Goal: Transaction & Acquisition: Purchase product/service

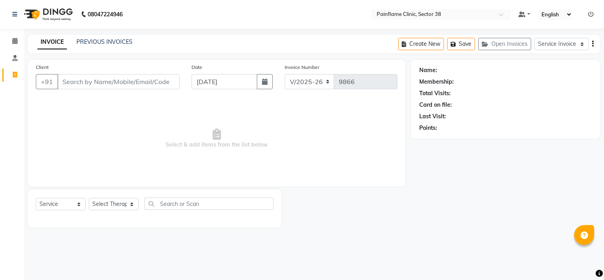
select select "3964"
select select "service"
type input "8899881011"
click at [160, 82] on span "Add Client" at bounding box center [158, 82] width 31 height 8
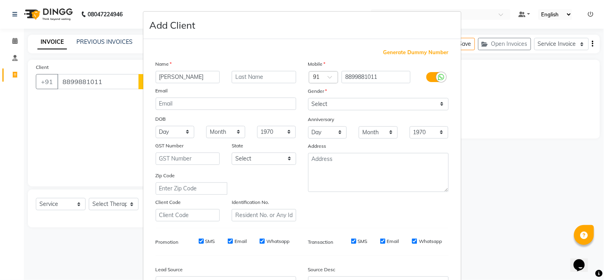
type input "[PERSON_NAME]"
click at [337, 105] on select "Select [DEMOGRAPHIC_DATA] [DEMOGRAPHIC_DATA] Other Prefer Not To Say" at bounding box center [378, 104] width 141 height 12
select select "[DEMOGRAPHIC_DATA]"
click at [308, 98] on select "Select [DEMOGRAPHIC_DATA] [DEMOGRAPHIC_DATA] Other Prefer Not To Say" at bounding box center [378, 104] width 141 height 12
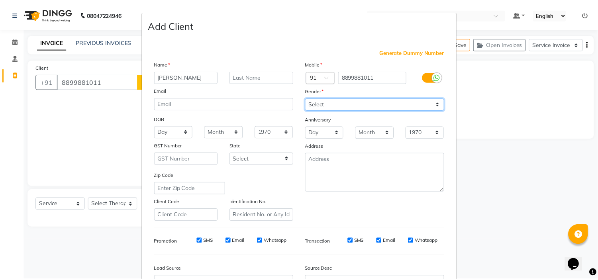
scroll to position [88, 0]
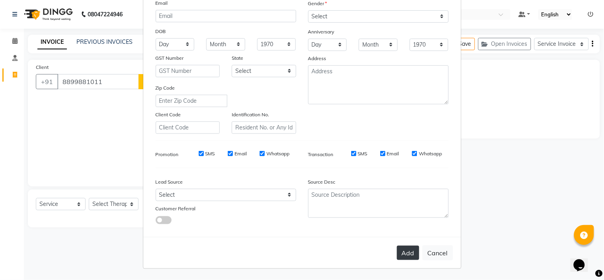
click at [402, 249] on button "Add" at bounding box center [408, 253] width 22 height 14
type input "88******11"
select select
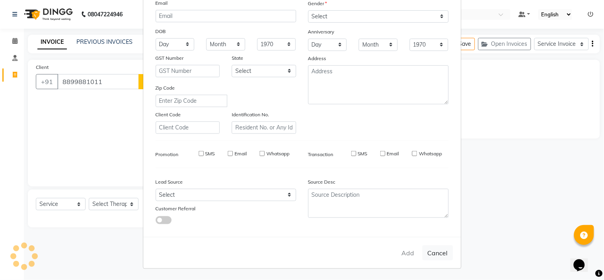
select select
checkbox input "false"
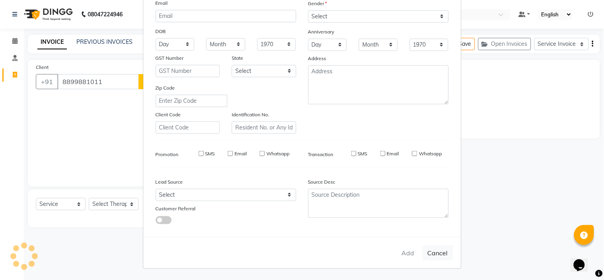
checkbox input "false"
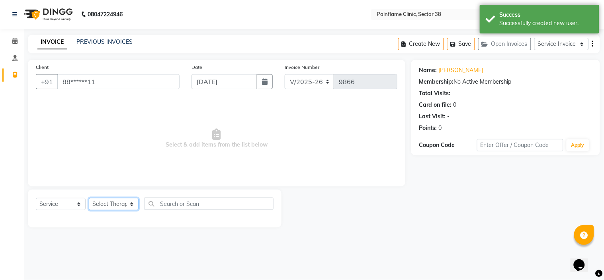
click at [133, 208] on select "Select Therapist [PERSON_NAME] Dr [PERSON_NAME] [PERSON_NAME] Dr [PERSON_NAME] …" at bounding box center [114, 204] width 50 height 12
select select "20216"
click at [89, 198] on select "Select Therapist [PERSON_NAME] Dr [PERSON_NAME] [PERSON_NAME] Dr [PERSON_NAME] …" at bounding box center [114, 204] width 50 height 12
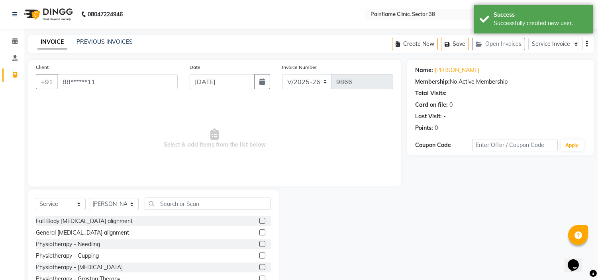
click at [259, 232] on label at bounding box center [262, 232] width 6 height 6
click at [259, 232] on input "checkbox" at bounding box center [261, 232] width 5 height 5
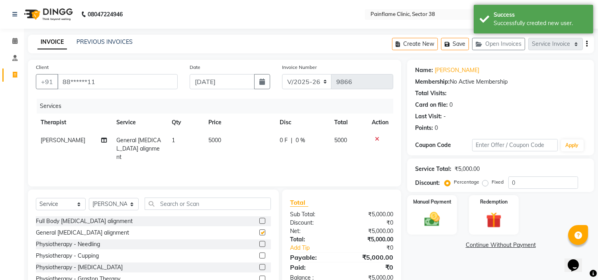
checkbox input "false"
click at [211, 140] on span "5000" at bounding box center [214, 140] width 13 height 7
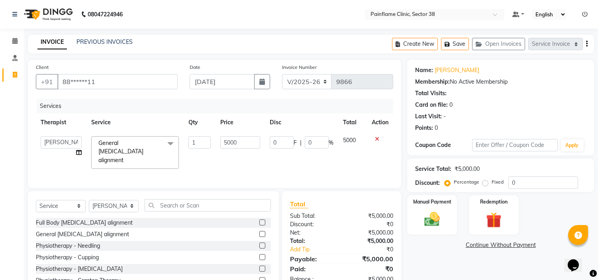
click at [172, 145] on span at bounding box center [171, 143] width 16 height 15
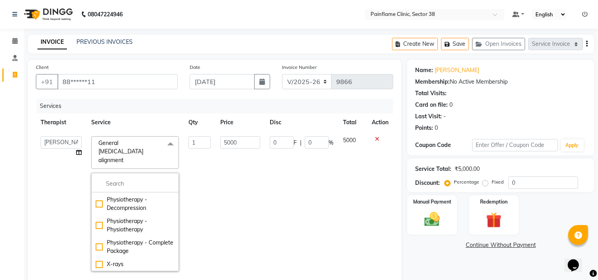
scroll to position [149, 0]
click at [153, 260] on div "X-rays" at bounding box center [135, 264] width 79 height 8
checkbox input "false"
checkbox input "true"
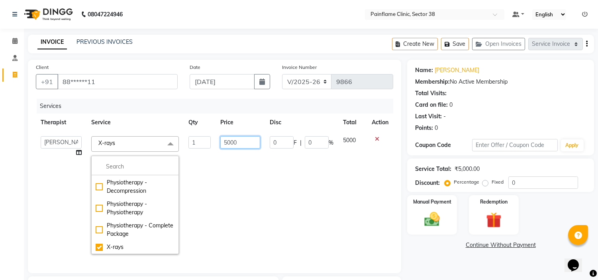
click at [228, 145] on input "5000" at bounding box center [240, 142] width 40 height 12
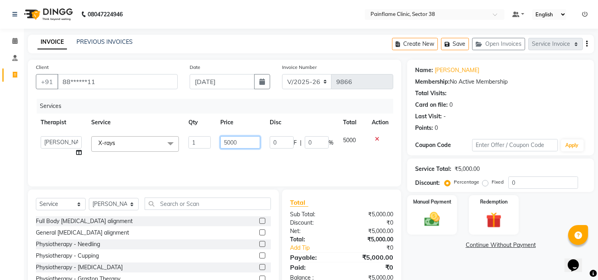
click at [233, 144] on input "5000" at bounding box center [240, 142] width 40 height 12
type input "1100"
click at [492, 181] on label "Fixed" at bounding box center [498, 181] width 12 height 7
click at [484, 181] on input "Fixed" at bounding box center [487, 182] width 6 height 6
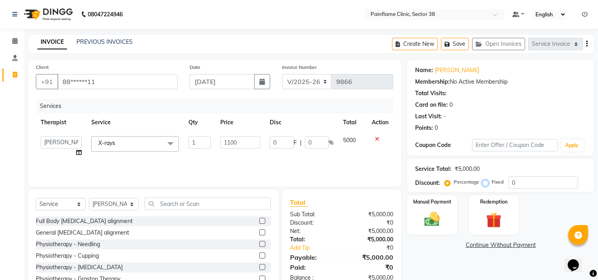
radio input "true"
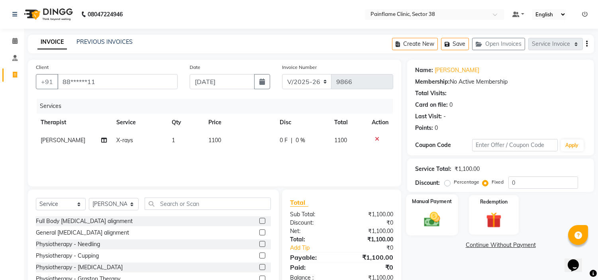
click at [435, 219] on img at bounding box center [432, 219] width 26 height 19
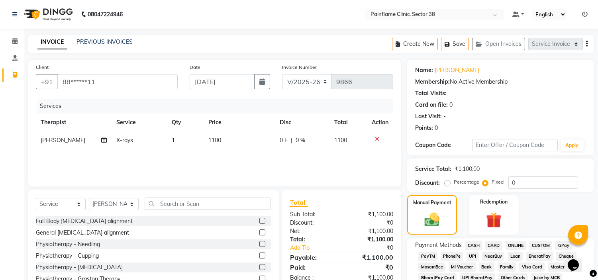
click at [469, 250] on div "CASH" at bounding box center [472, 246] width 20 height 11
click at [491, 246] on span "CARD" at bounding box center [493, 245] width 17 height 9
click at [471, 254] on span "UPI" at bounding box center [473, 256] width 12 height 9
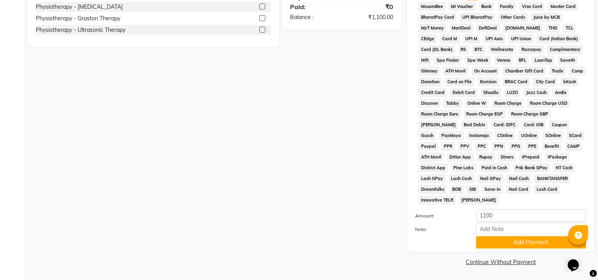
scroll to position [262, 0]
click at [489, 244] on button "Add Payment" at bounding box center [531, 242] width 110 height 12
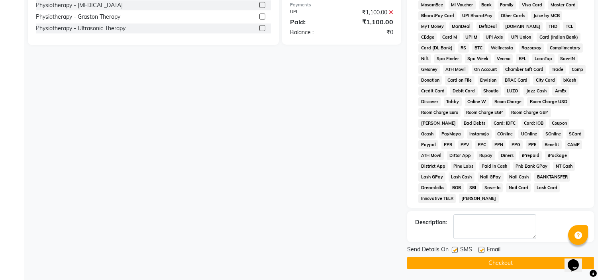
click at [483, 251] on label at bounding box center [481, 250] width 6 height 6
click at [483, 251] on input "checkbox" at bounding box center [480, 250] width 5 height 5
checkbox input "false"
click at [453, 253] on label at bounding box center [455, 250] width 6 height 6
click at [453, 253] on input "checkbox" at bounding box center [454, 250] width 5 height 5
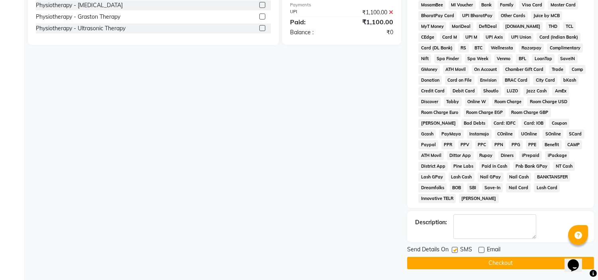
checkbox input "false"
click at [453, 265] on button "Checkout" at bounding box center [500, 263] width 187 height 12
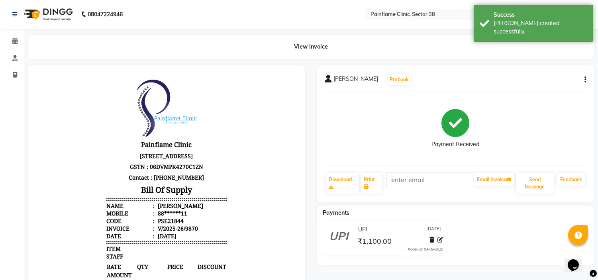
drag, startPoint x: 0, startPoint y: -25, endPoint x: 0, endPoint y: -33, distance: 8.4
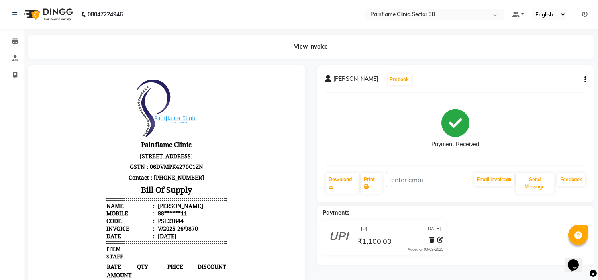
drag, startPoint x: 0, startPoint y: -33, endPoint x: 154, endPoint y: 10, distance: 160.2
click at [154, 10] on nav "08047224946 Select Location × Painflame Clinic, Sector 38 Default Panel My Pane…" at bounding box center [299, 14] width 598 height 29
select select "service"
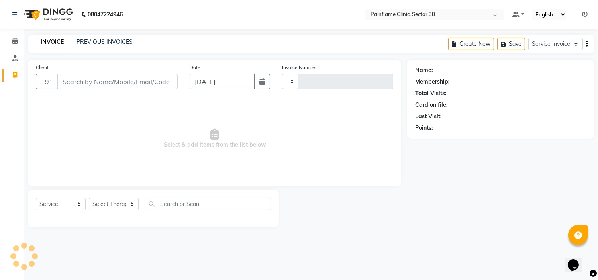
type input "9871"
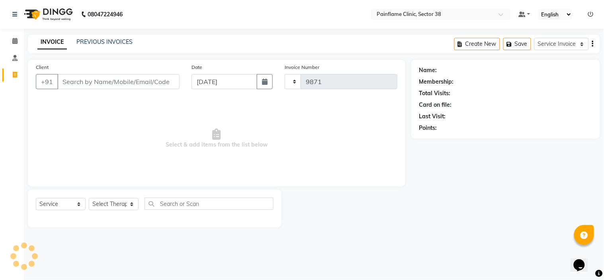
select select "3964"
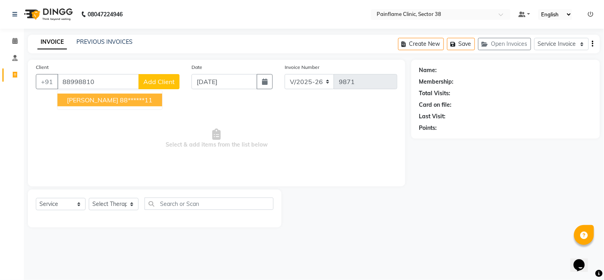
type input "88998810"
click at [160, 84] on span "Add Client" at bounding box center [158, 82] width 31 height 8
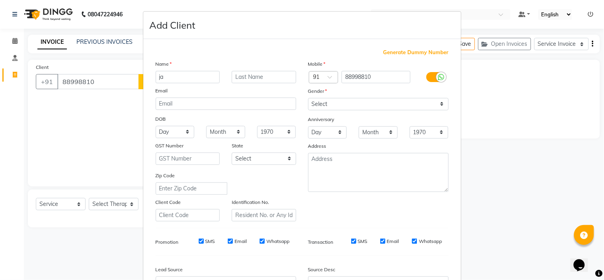
type input "j"
type input "[PERSON_NAME]"
click at [381, 78] on input "88998810" at bounding box center [376, 77] width 69 height 12
type input "8899881011"
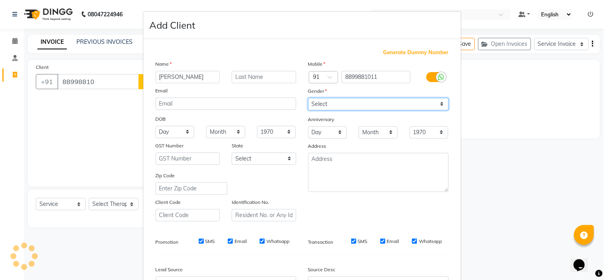
click at [356, 107] on select "Select [DEMOGRAPHIC_DATA] [DEMOGRAPHIC_DATA] Other Prefer Not To Say" at bounding box center [378, 104] width 141 height 12
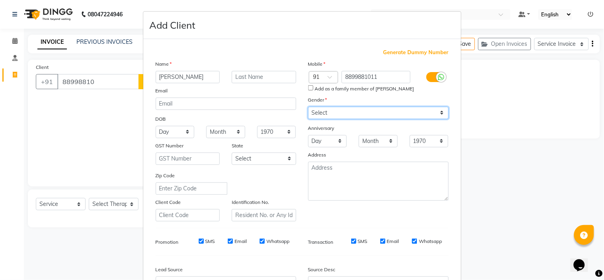
select select "[DEMOGRAPHIC_DATA]"
click at [308, 107] on select "Select [DEMOGRAPHIC_DATA] [DEMOGRAPHIC_DATA] Other Prefer Not To Say" at bounding box center [378, 113] width 141 height 12
click at [309, 89] on input "Add as a family member of [PERSON_NAME]" at bounding box center [310, 87] width 5 height 5
checkbox input "true"
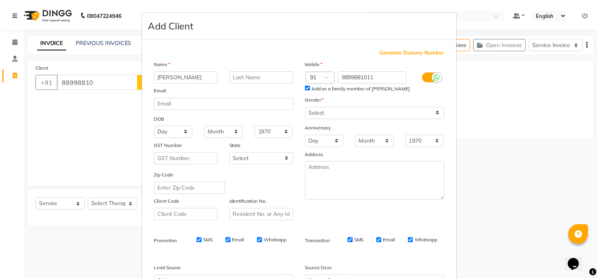
scroll to position [88, 0]
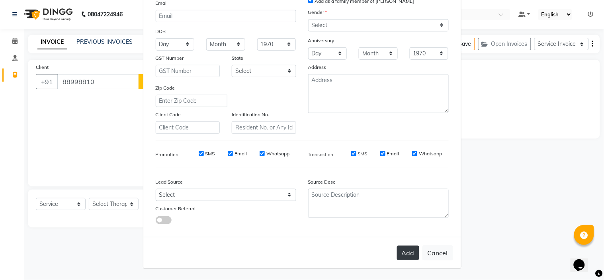
click at [398, 254] on button "Add" at bounding box center [408, 253] width 22 height 14
type input "88******11"
select select
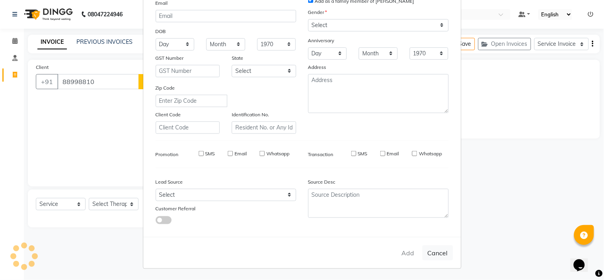
select select
checkbox input "false"
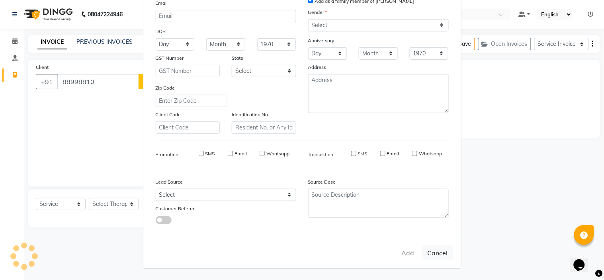
checkbox input "false"
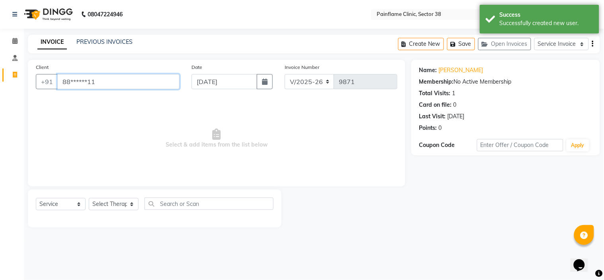
click at [135, 79] on input "88******11" at bounding box center [118, 81] width 122 height 15
type input "8"
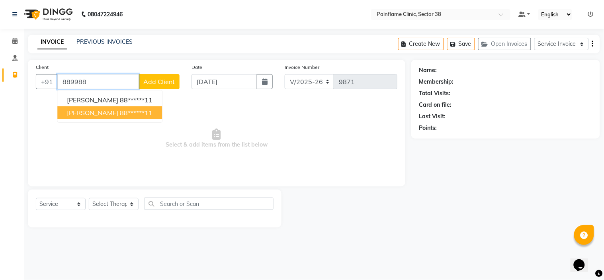
click at [128, 108] on button "[PERSON_NAME] 88******11" at bounding box center [109, 112] width 105 height 13
type input "88******11"
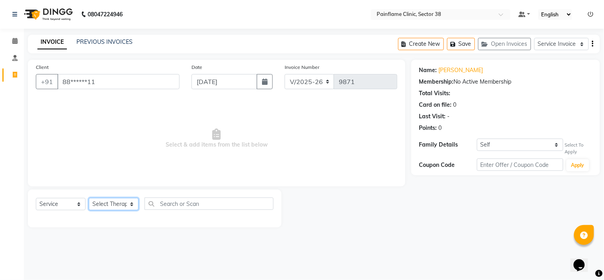
click at [134, 208] on select "Select Therapist [PERSON_NAME] Dr [PERSON_NAME] [PERSON_NAME] Dr [PERSON_NAME] …" at bounding box center [114, 204] width 50 height 12
select select "20216"
click at [89, 198] on select "Select Therapist [PERSON_NAME] Dr [PERSON_NAME] [PERSON_NAME] Dr [PERSON_NAME] …" at bounding box center [114, 204] width 50 height 12
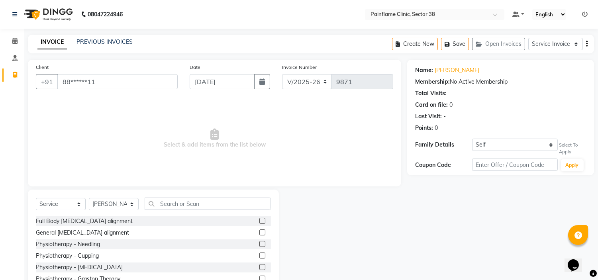
click at [259, 230] on label at bounding box center [262, 232] width 6 height 6
click at [259, 230] on input "checkbox" at bounding box center [261, 232] width 5 height 5
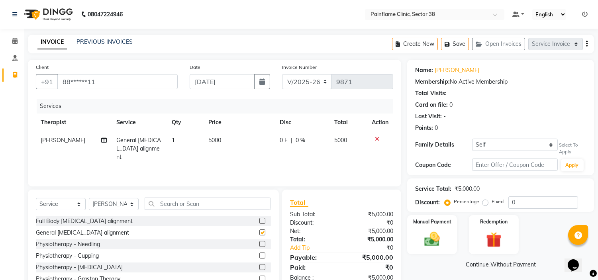
checkbox input "false"
click at [211, 142] on span "5000" at bounding box center [214, 140] width 13 height 7
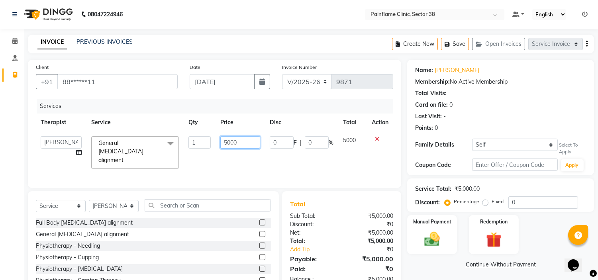
click at [227, 143] on input "5000" at bounding box center [240, 142] width 40 height 12
type input "2000"
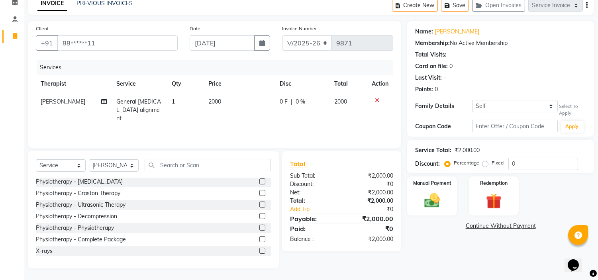
click at [259, 251] on label at bounding box center [262, 251] width 6 height 6
click at [259, 251] on input "checkbox" at bounding box center [261, 251] width 5 height 5
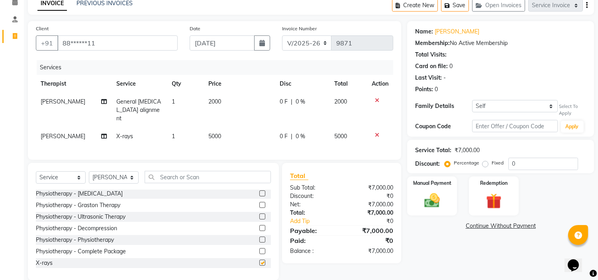
checkbox input "false"
click at [212, 133] on span "5000" at bounding box center [214, 136] width 13 height 7
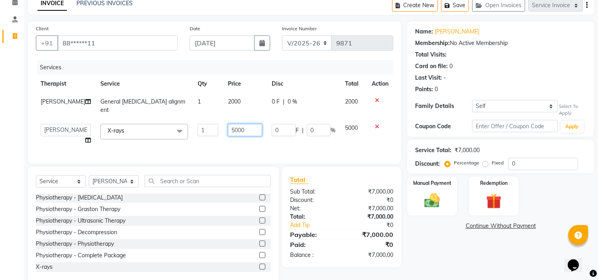
click at [232, 124] on input "5000" at bounding box center [245, 130] width 34 height 12
type input "1100"
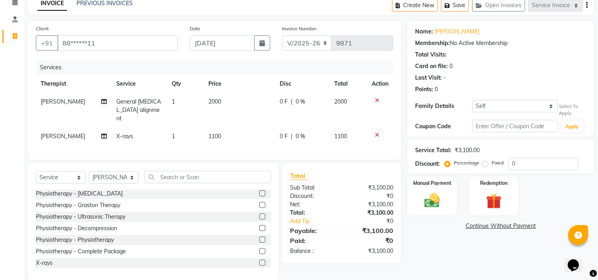
click at [492, 162] on label "Fixed" at bounding box center [498, 162] width 12 height 7
click at [487, 162] on input "Fixed" at bounding box center [487, 163] width 6 height 6
radio input "true"
click at [439, 190] on div "Manual Payment" at bounding box center [432, 196] width 52 height 41
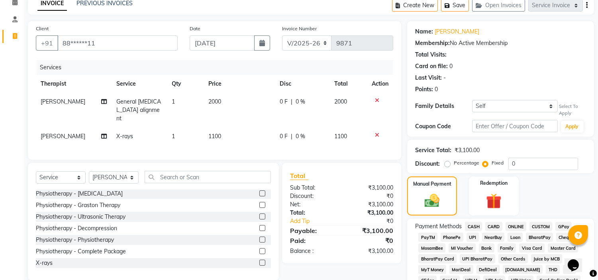
click at [494, 225] on span "CARD" at bounding box center [493, 226] width 17 height 9
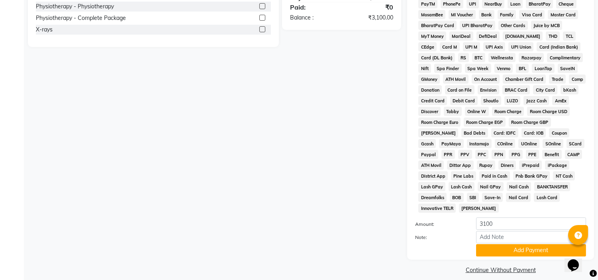
scroll to position [282, 0]
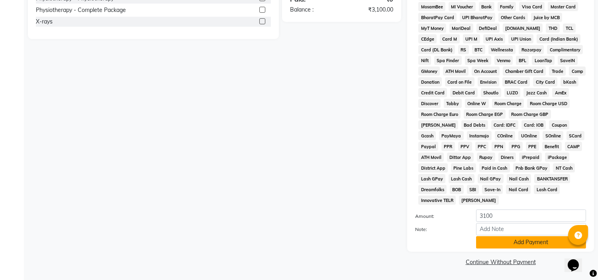
click at [501, 237] on button "Add Payment" at bounding box center [531, 242] width 110 height 12
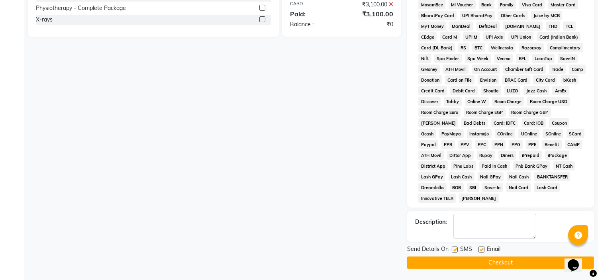
click at [480, 253] on label at bounding box center [481, 250] width 6 height 6
click at [480, 253] on input "checkbox" at bounding box center [480, 249] width 5 height 5
checkbox input "false"
click at [456, 250] on label at bounding box center [455, 250] width 6 height 6
click at [456, 250] on input "checkbox" at bounding box center [454, 249] width 5 height 5
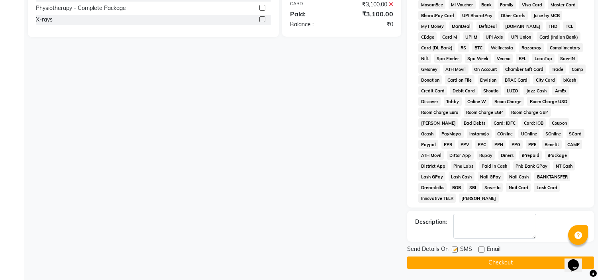
checkbox input "false"
click at [471, 268] on button "Checkout" at bounding box center [500, 263] width 187 height 12
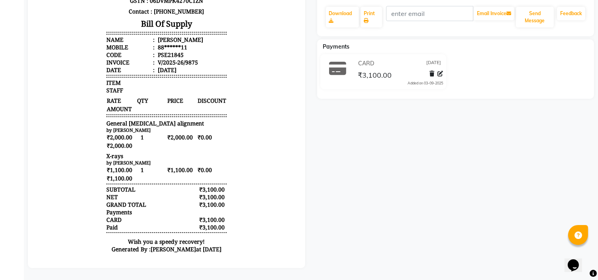
scroll to position [6, 0]
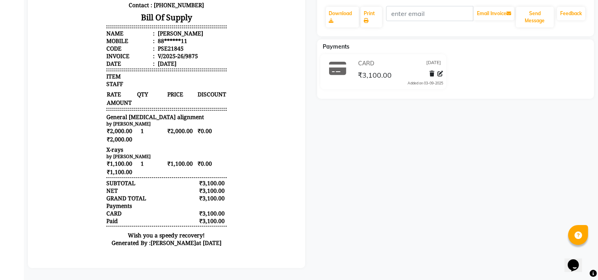
click at [159, 178] on div "Painflame Clinic [STREET_ADDRESS] GSTN : 06DVMPK4270C1ZN Contact : [PHONE_NUMBE…" at bounding box center [166, 79] width 127 height 351
